Goal: Complete application form

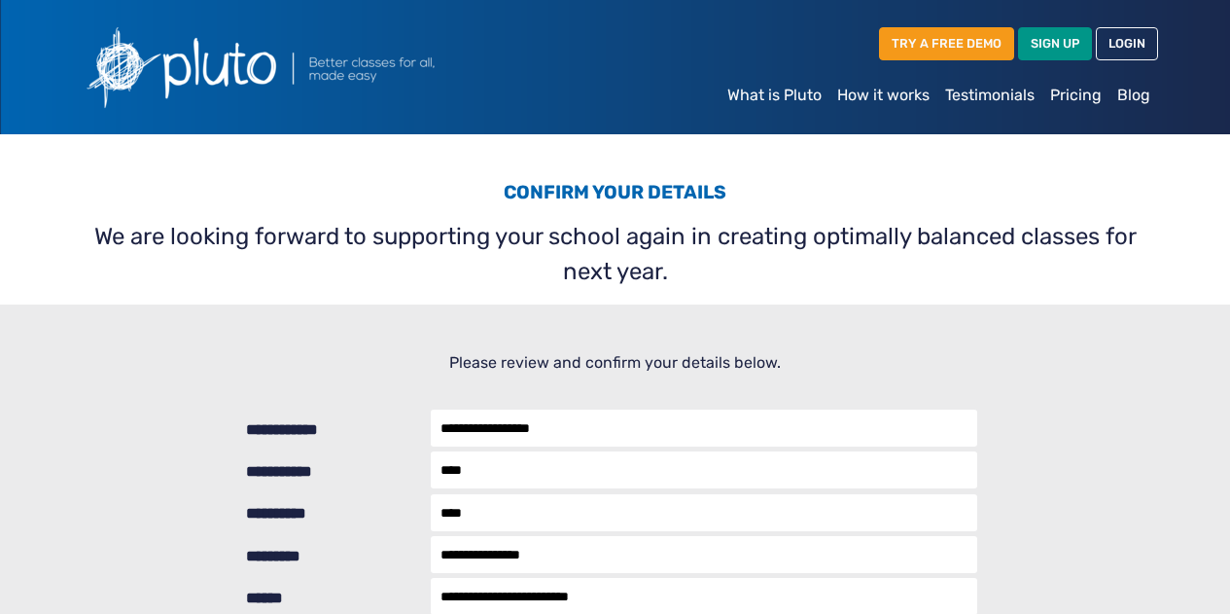
select select "***"
select select "********"
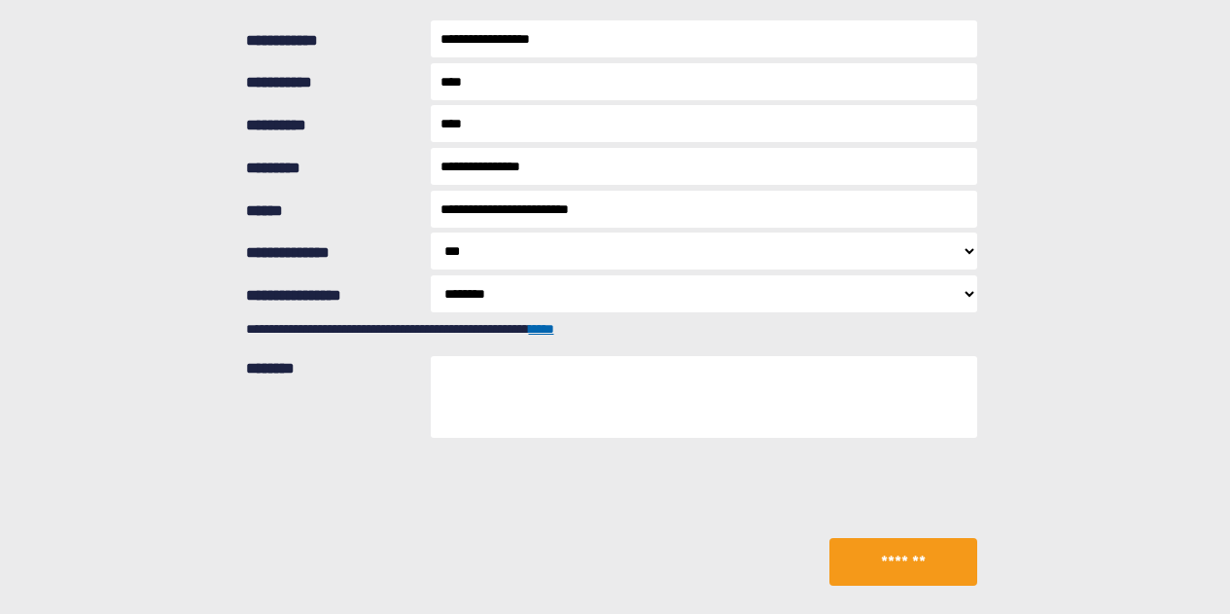
click at [888, 563] on button "*******" at bounding box center [904, 562] width 148 height 49
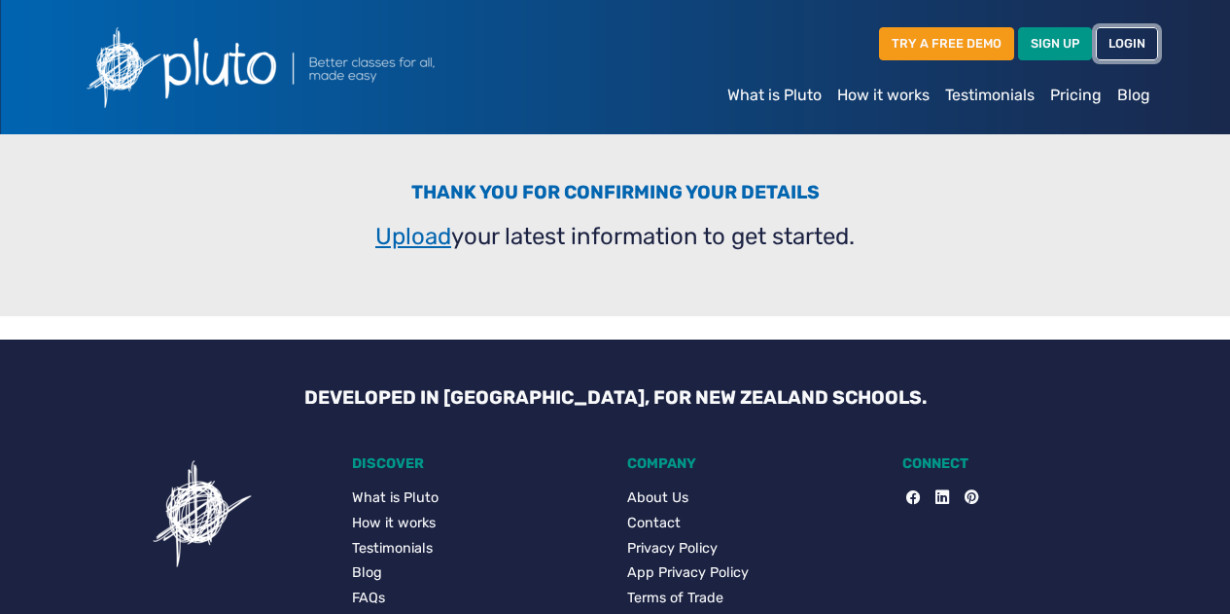
click at [1124, 51] on link "LOGIN" at bounding box center [1127, 43] width 62 height 32
